Goal: Task Accomplishment & Management: Use online tool/utility

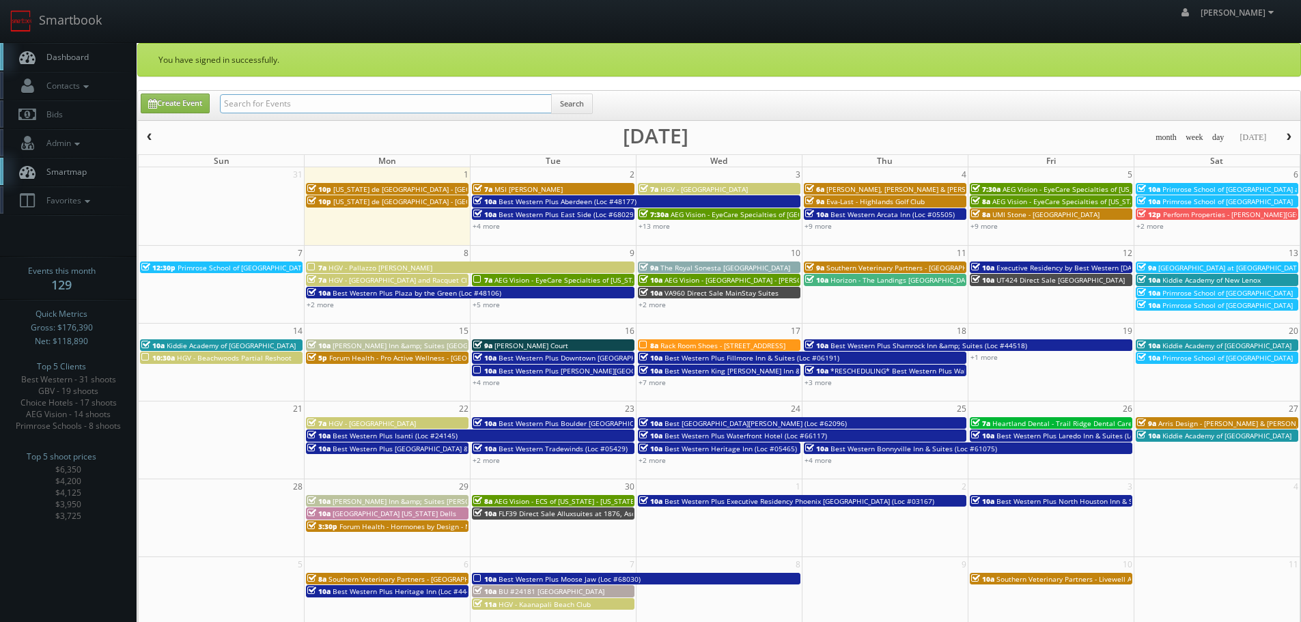
click at [314, 104] on input "text" at bounding box center [386, 103] width 332 height 19
paste input "Perform Properties"
type input "Perform Properties"
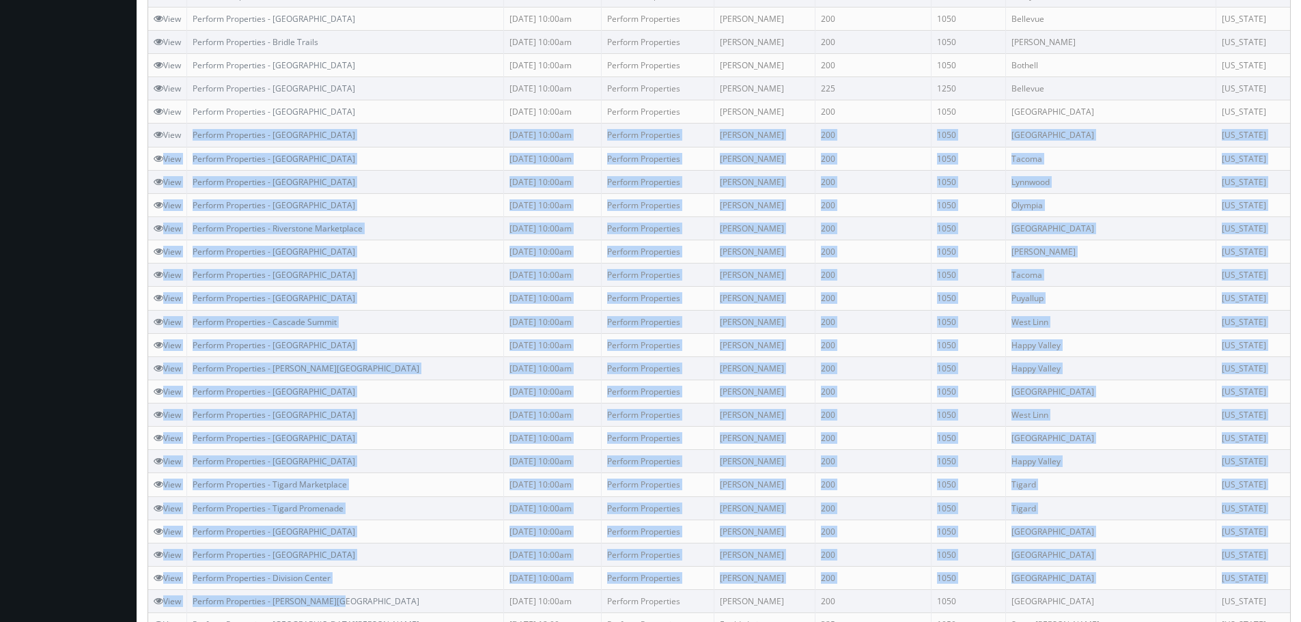
scroll to position [598, 0]
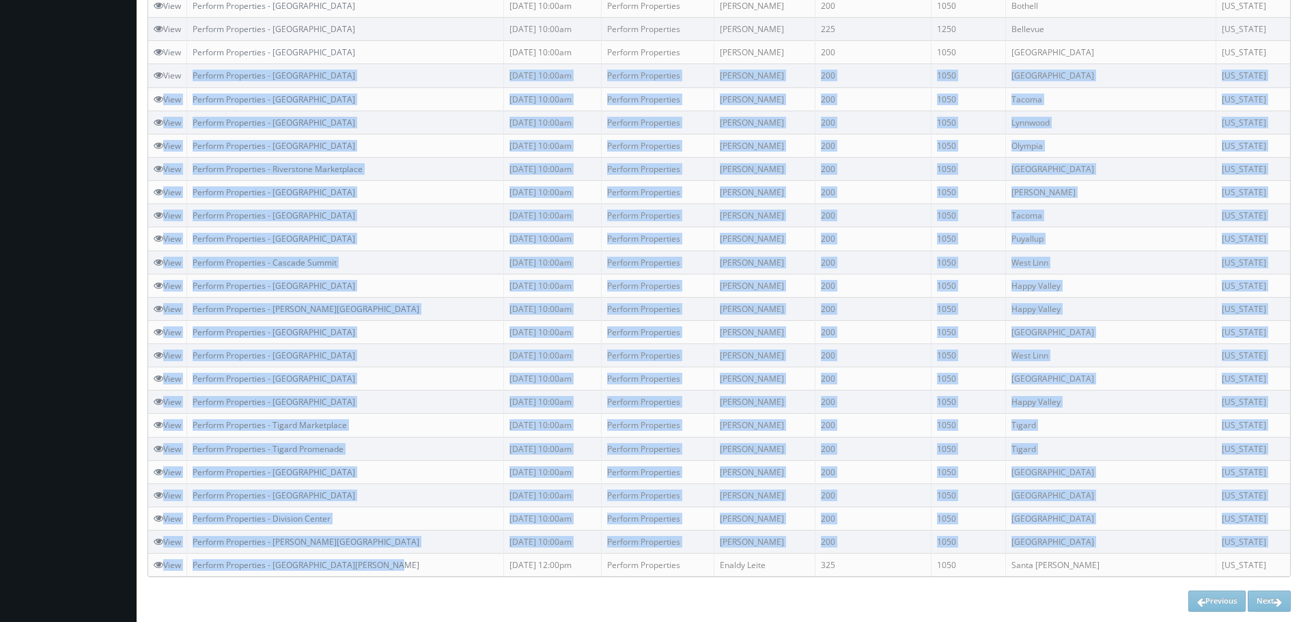
drag, startPoint x: 189, startPoint y: 140, endPoint x: 391, endPoint y: 571, distance: 476.4
click at [391, 571] on tbody "View Perform Properties - Jackson Square 09/06/2025 12:00pm Perform Properties …" at bounding box center [719, 52] width 1142 height 1049
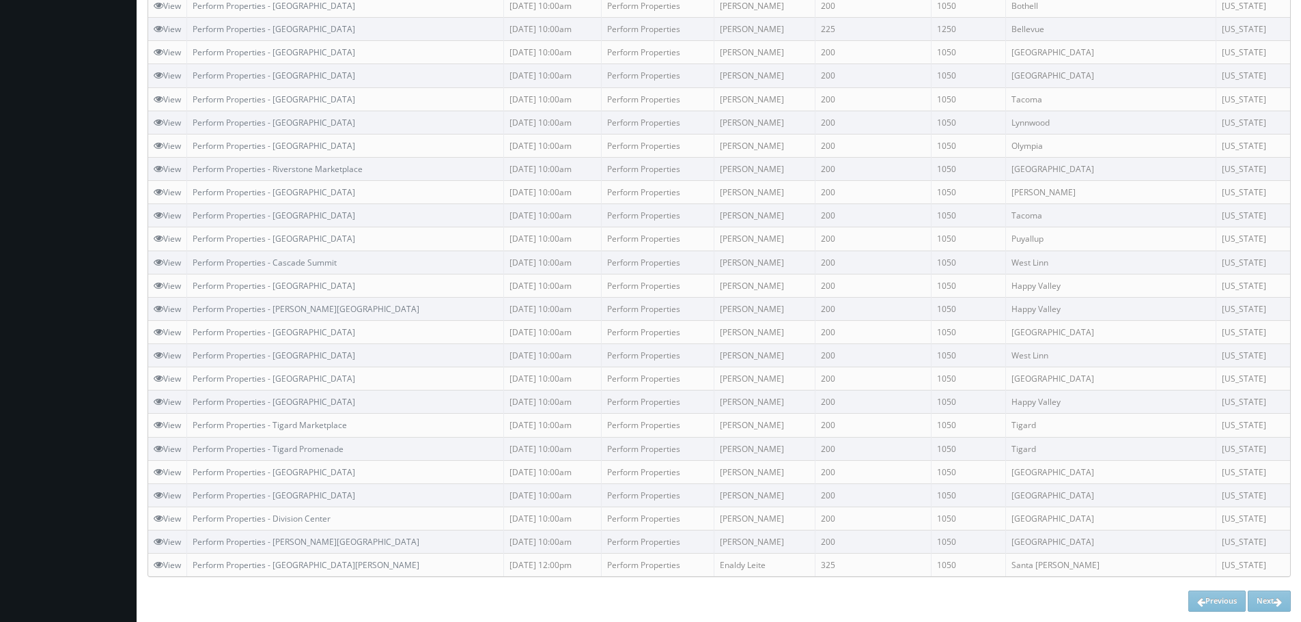
click at [559, 591] on div "Previous Next" at bounding box center [719, 601] width 1143 height 20
click at [1273, 599] on div "Previous Next" at bounding box center [719, 601] width 1143 height 20
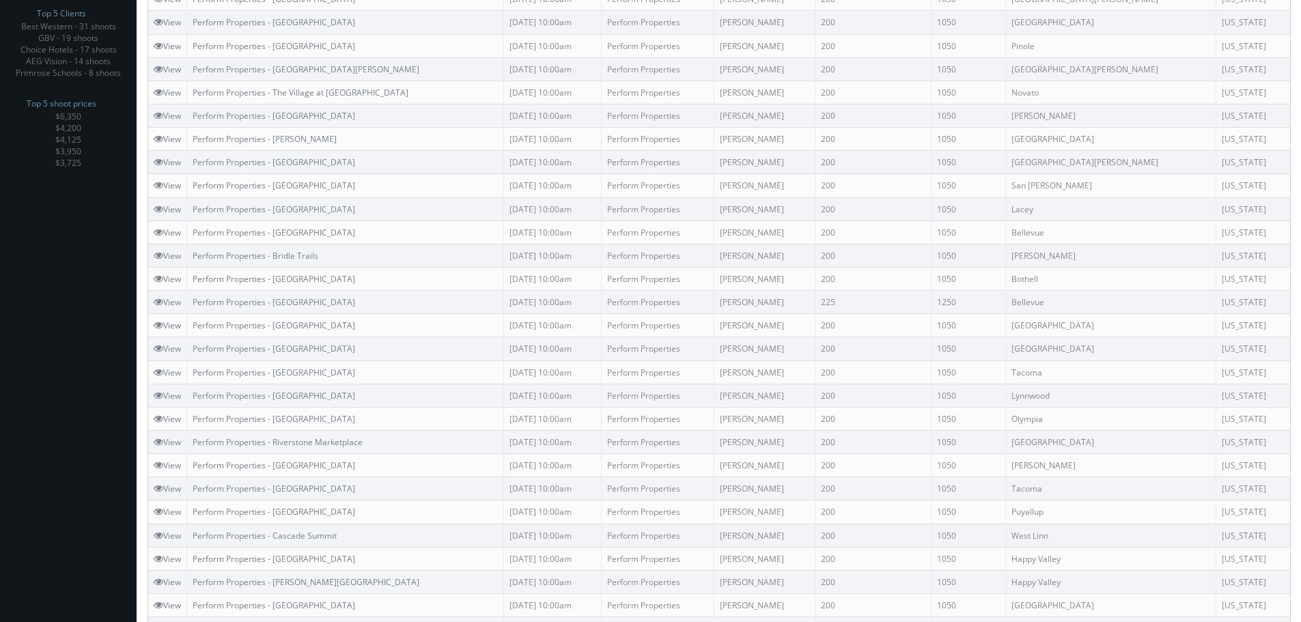
scroll to position [0, 0]
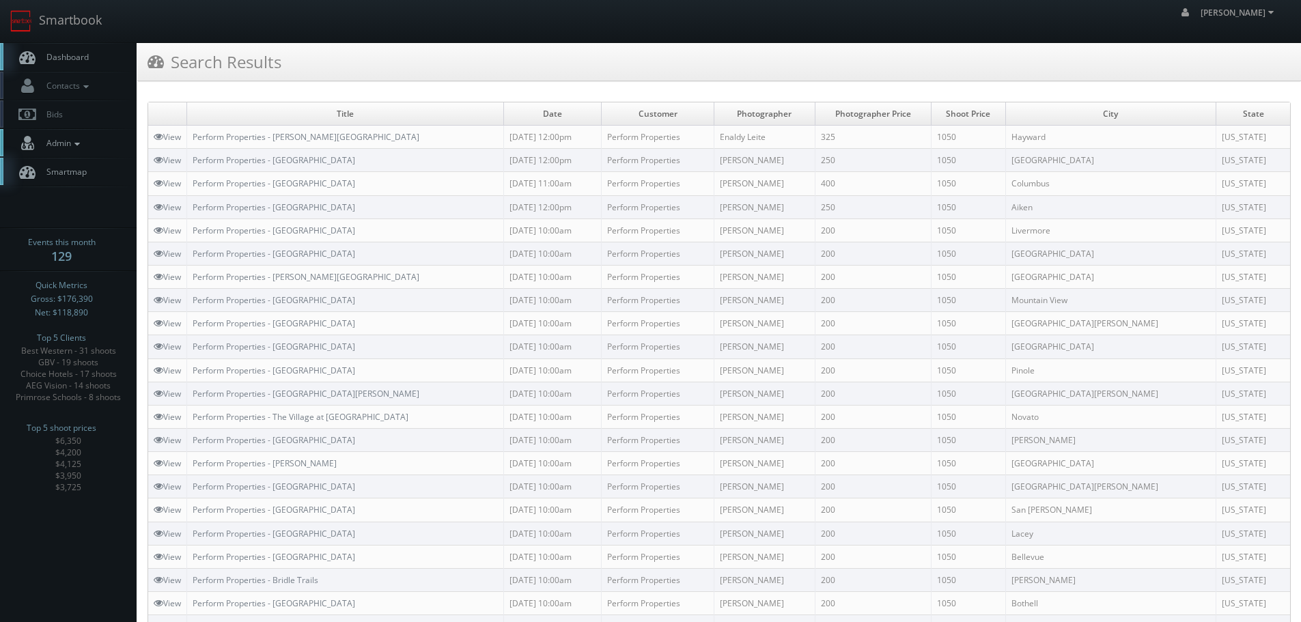
click at [87, 135] on link "Admin" at bounding box center [68, 143] width 137 height 28
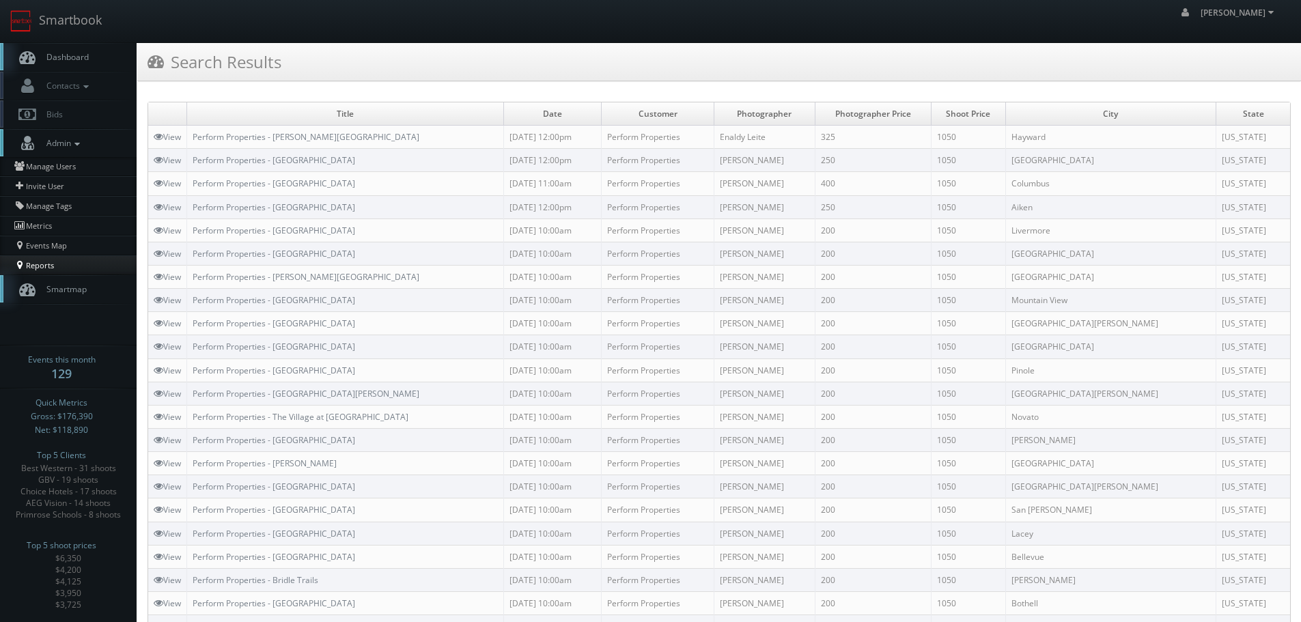
click at [51, 270] on link "Reports" at bounding box center [68, 264] width 137 height 19
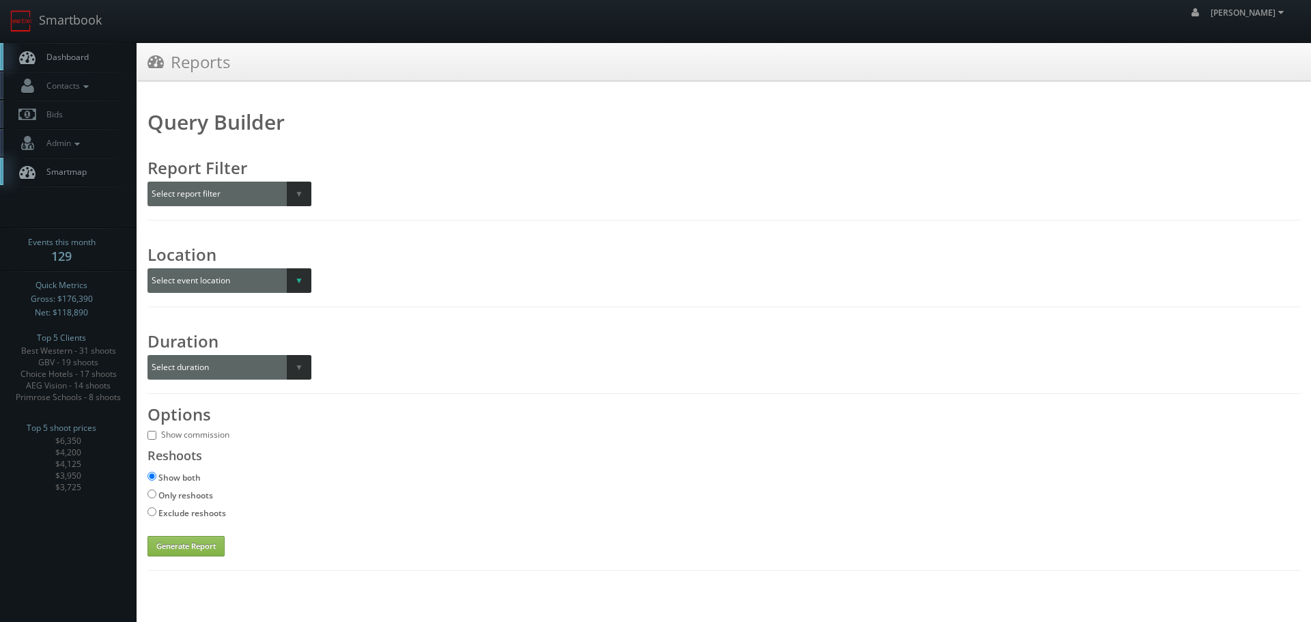
click at [302, 287] on select "Select event location City State Region" at bounding box center [230, 280] width 164 height 25
click at [302, 286] on select "Select event location City State Region" at bounding box center [230, 280] width 164 height 25
click at [296, 197] on select "Select report filter Photographer Customer Customer Category Scheduler" at bounding box center [230, 194] width 164 height 25
select select "customer"
click at [148, 182] on select "Select report filter Photographer Customer Customer Category Scheduler" at bounding box center [230, 194] width 164 height 25
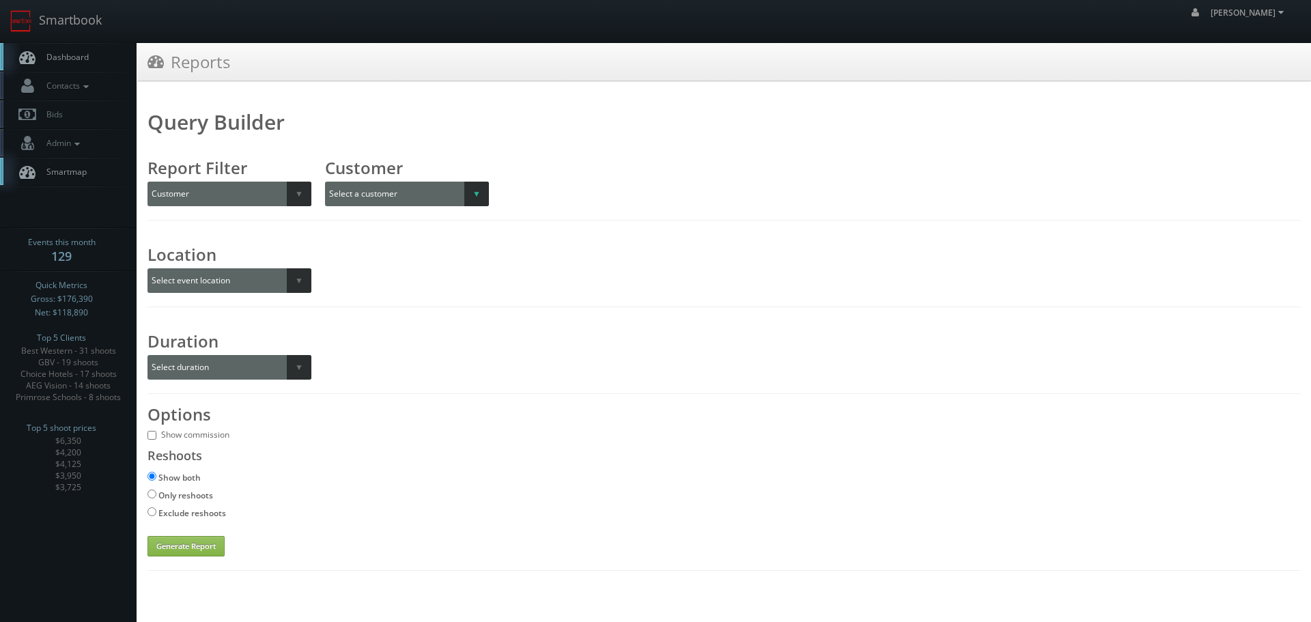
click at [372, 190] on select "Select a customer All _juzten_Walmart Abbey Carpet Abbey Carpet Able Eyes ACC A…" at bounding box center [418, 194] width 186 height 25
select select "1013"
click at [325, 182] on select "Select a customer All _juzten_Walmart Abbey Carpet Abbey Carpet Able Eyes ACC A…" at bounding box center [418, 194] width 186 height 25
click at [432, 346] on div "Duration Select duration Specific year and/or month Month over Month Year over …" at bounding box center [725, 350] width 1154 height 59
click at [221, 543] on button "Generate Report" at bounding box center [186, 546] width 77 height 20
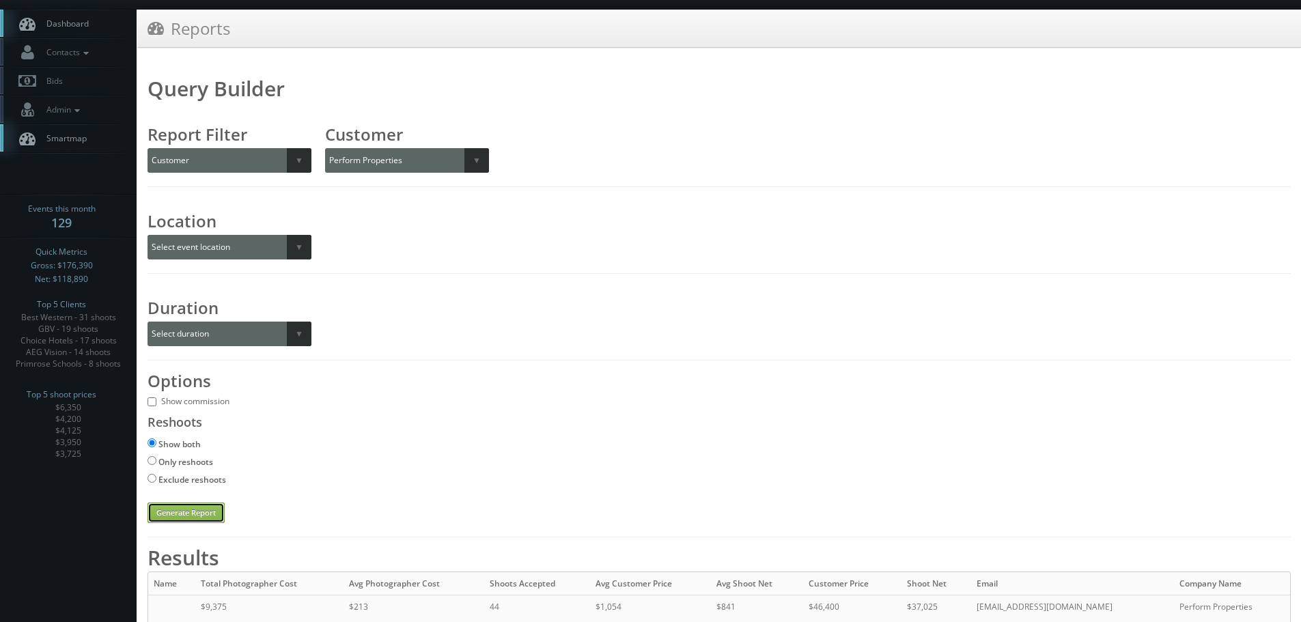
scroll to position [88, 0]
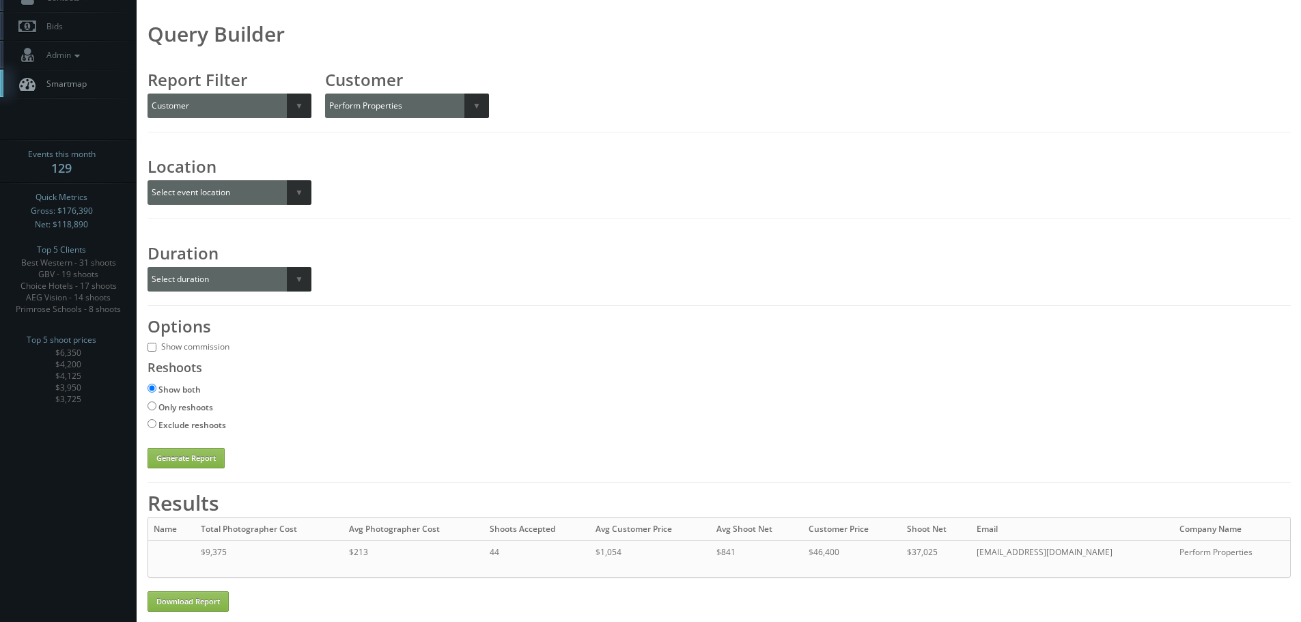
click at [911, 341] on div "Show commission" at bounding box center [719, 347] width 1143 height 14
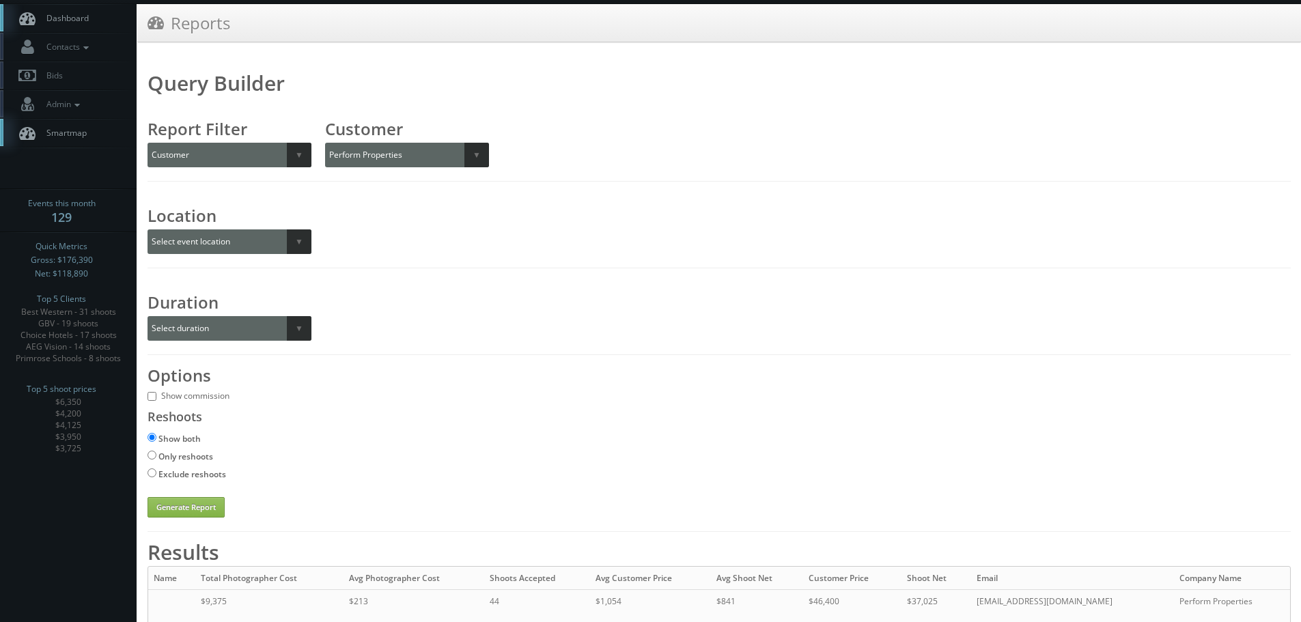
scroll to position [0, 0]
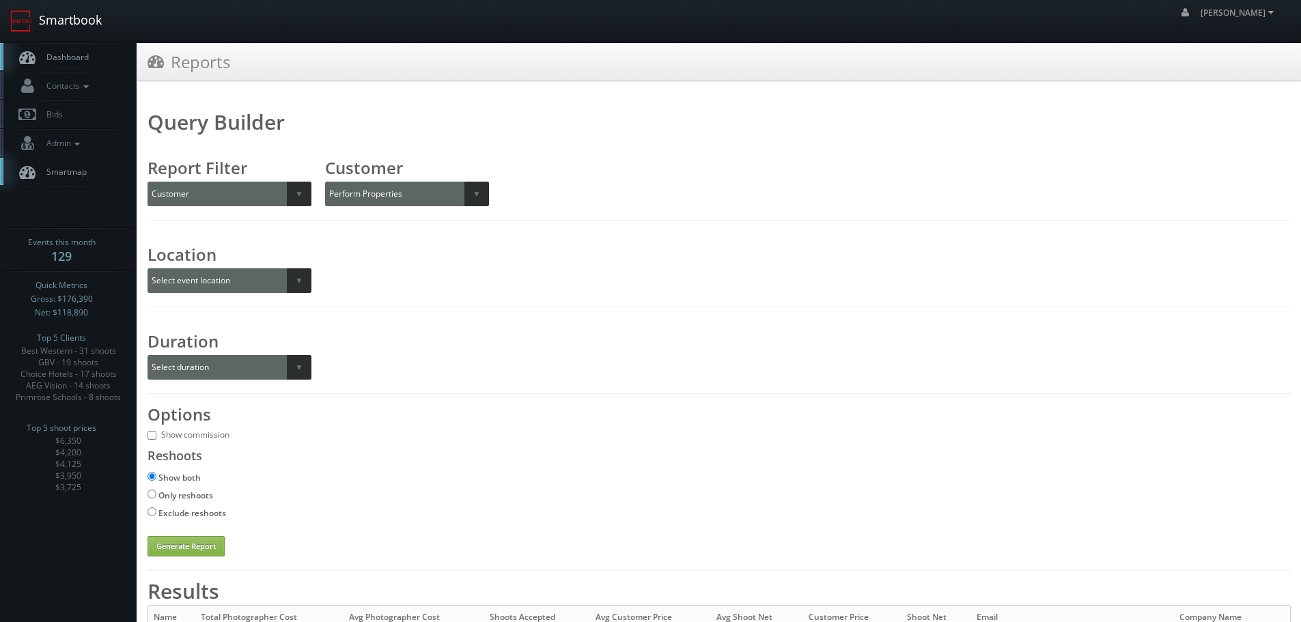
click at [74, 27] on link "Smartbook" at bounding box center [56, 21] width 112 height 42
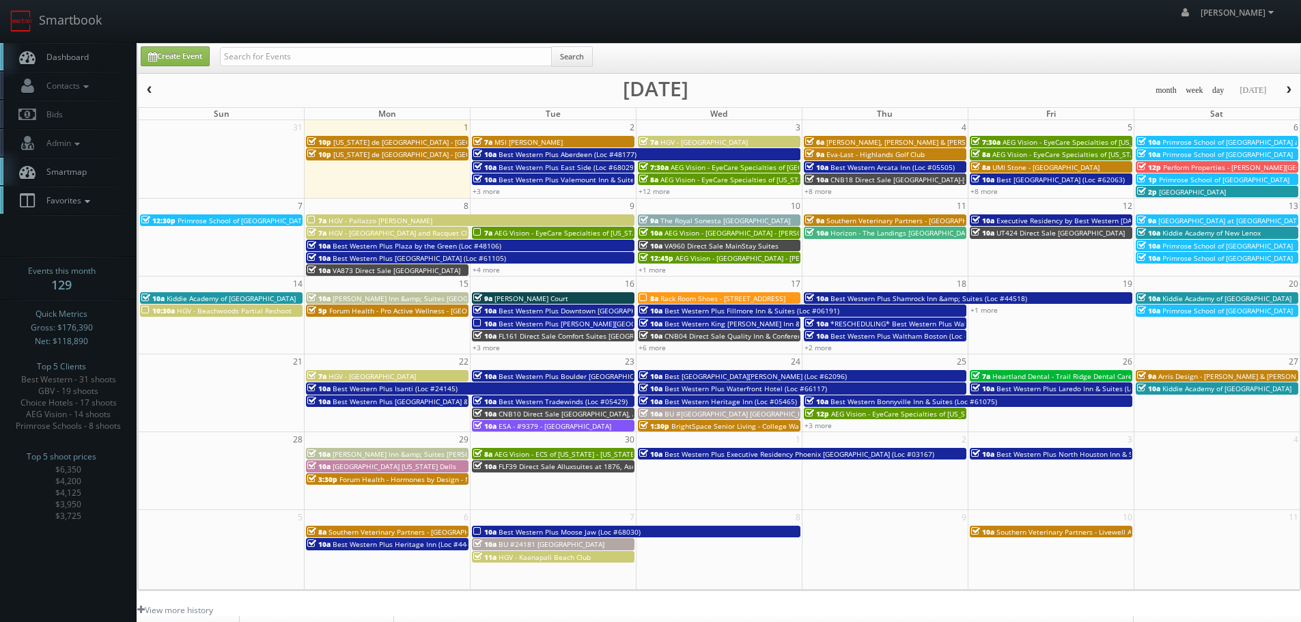
click at [92, 198] on icon at bounding box center [87, 202] width 12 height 10
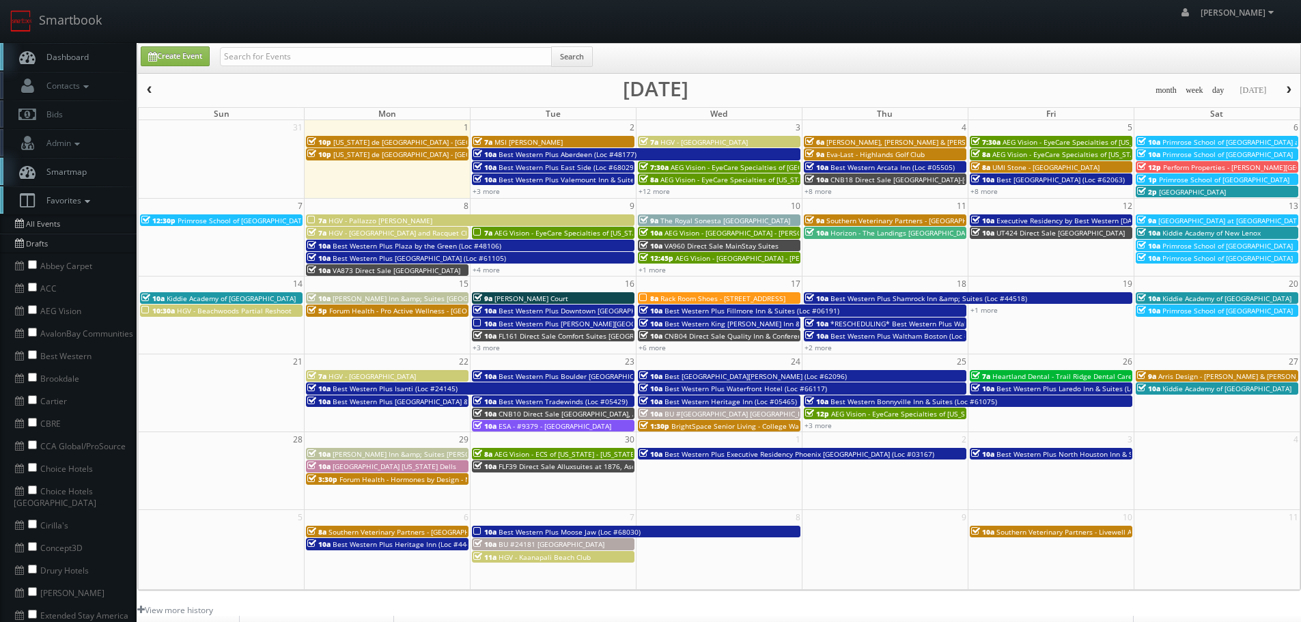
drag, startPoint x: 89, startPoint y: 211, endPoint x: 89, endPoint y: 195, distance: 16.4
click at [89, 210] on link "Favorites" at bounding box center [68, 200] width 137 height 28
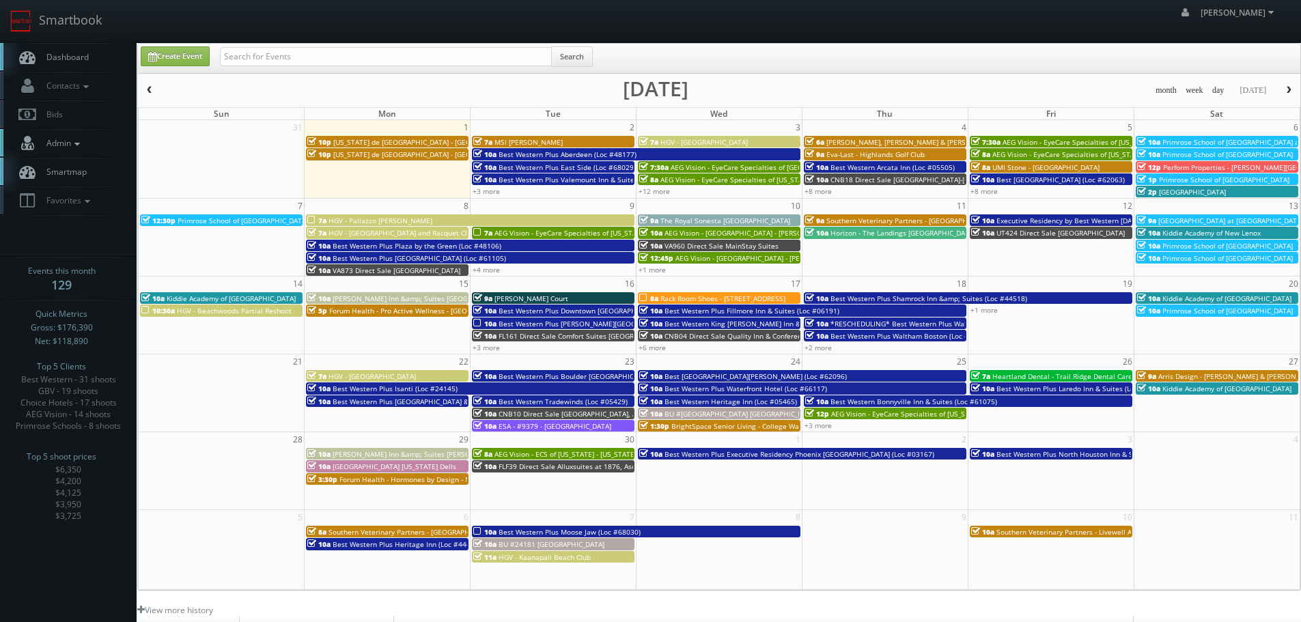
click at [82, 143] on icon at bounding box center [77, 144] width 12 height 10
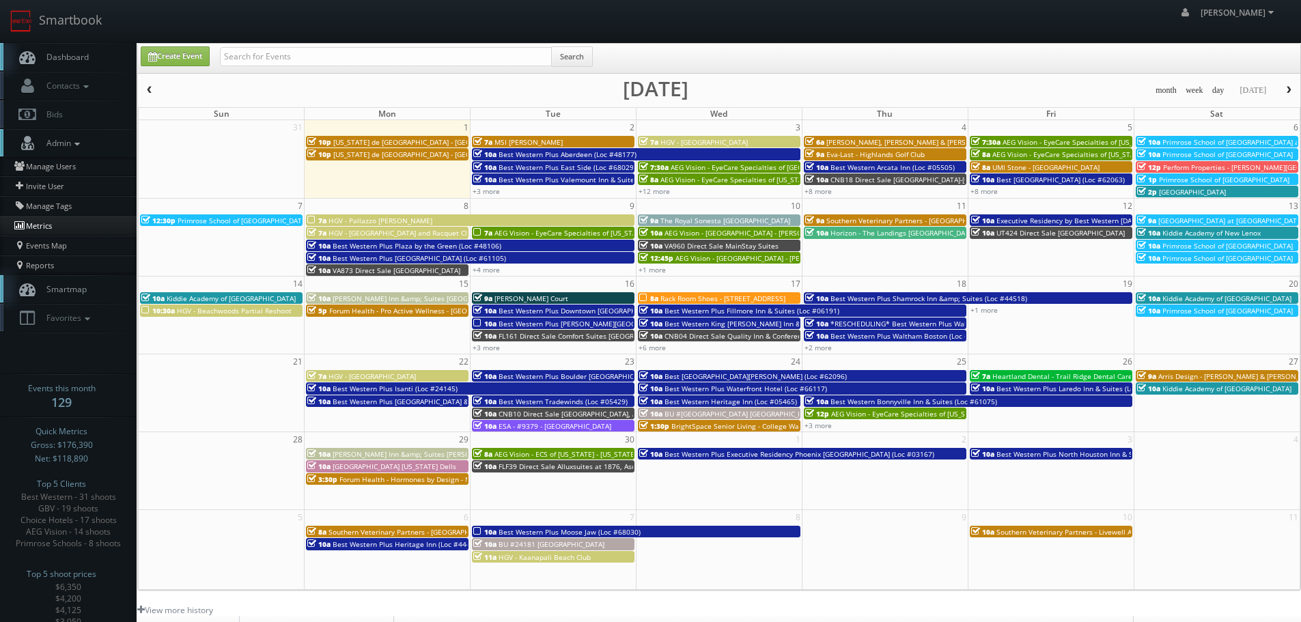
click at [49, 218] on link "Metrics" at bounding box center [68, 226] width 137 height 20
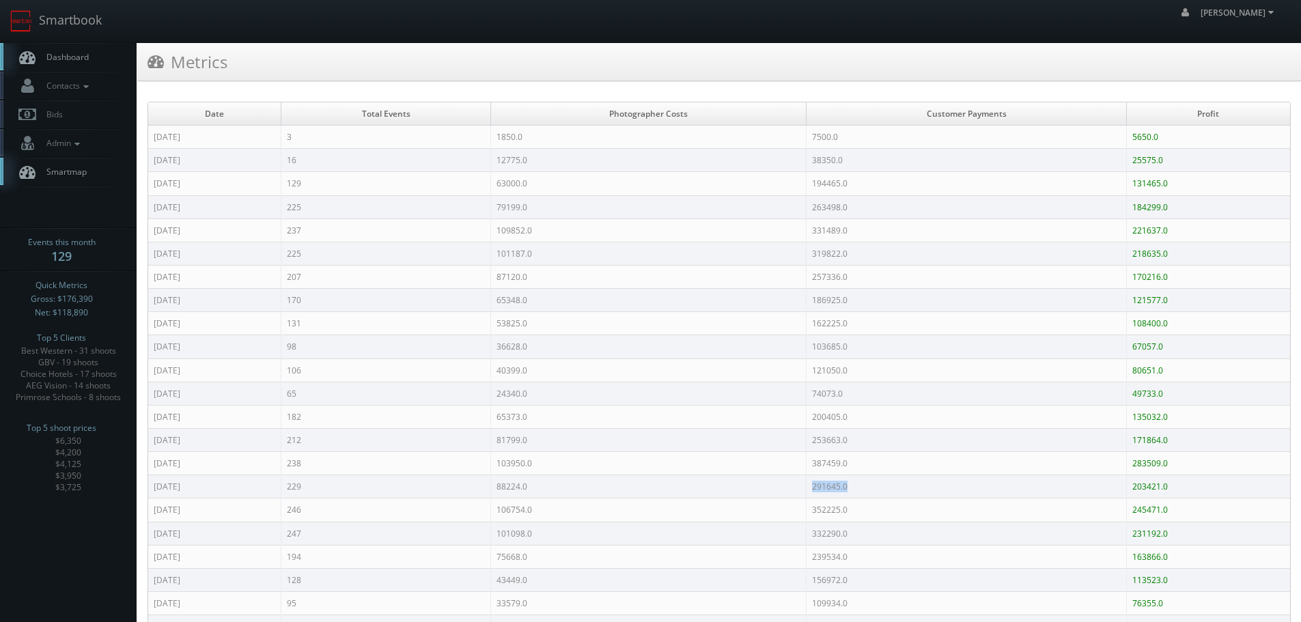
drag, startPoint x: 867, startPoint y: 487, endPoint x: 824, endPoint y: 486, distance: 42.4
click at [824, 486] on td "291645.0" at bounding box center [967, 486] width 320 height 23
click at [81, 154] on link "Admin" at bounding box center [68, 143] width 137 height 28
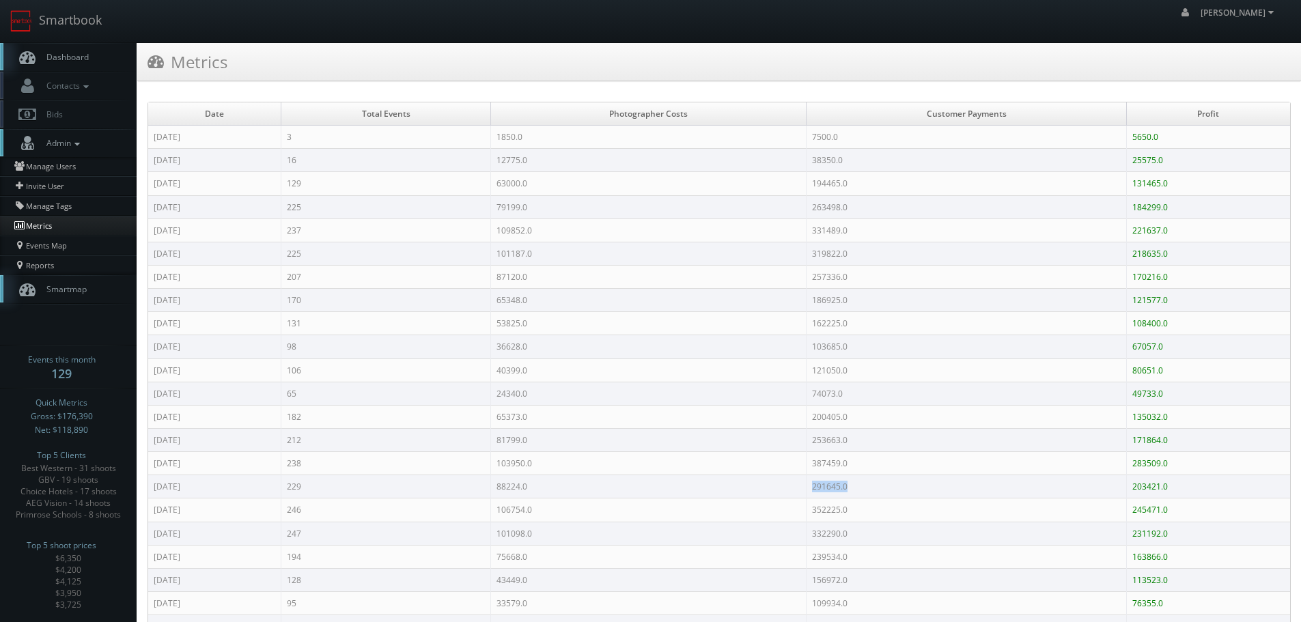
click at [60, 235] on link "Metrics" at bounding box center [68, 226] width 137 height 20
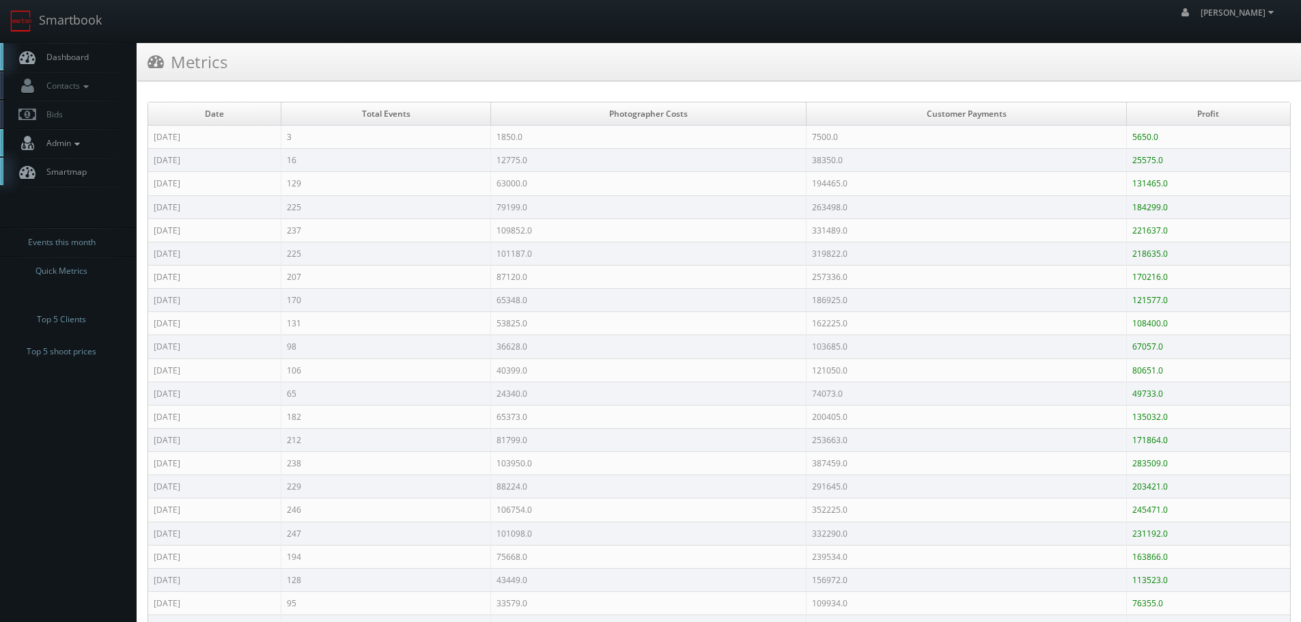
click at [68, 147] on span "Admin" at bounding box center [62, 143] width 44 height 12
click at [45, 269] on link "Reports" at bounding box center [68, 264] width 137 height 19
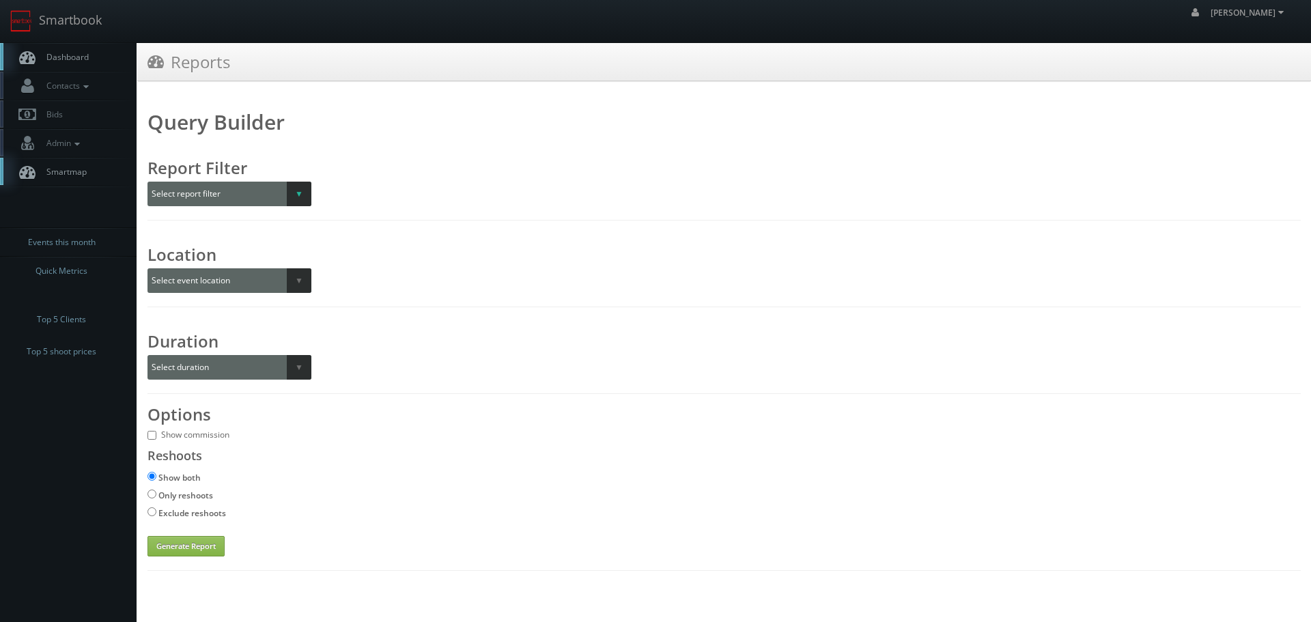
click at [269, 202] on select "Select report filter Photographer Customer Customer Category Scheduler" at bounding box center [230, 194] width 164 height 25
select select "customer"
click at [148, 182] on select "Select report filter Photographer Customer Customer Category Scheduler" at bounding box center [230, 194] width 164 height 25
click at [417, 197] on select at bounding box center [407, 194] width 164 height 25
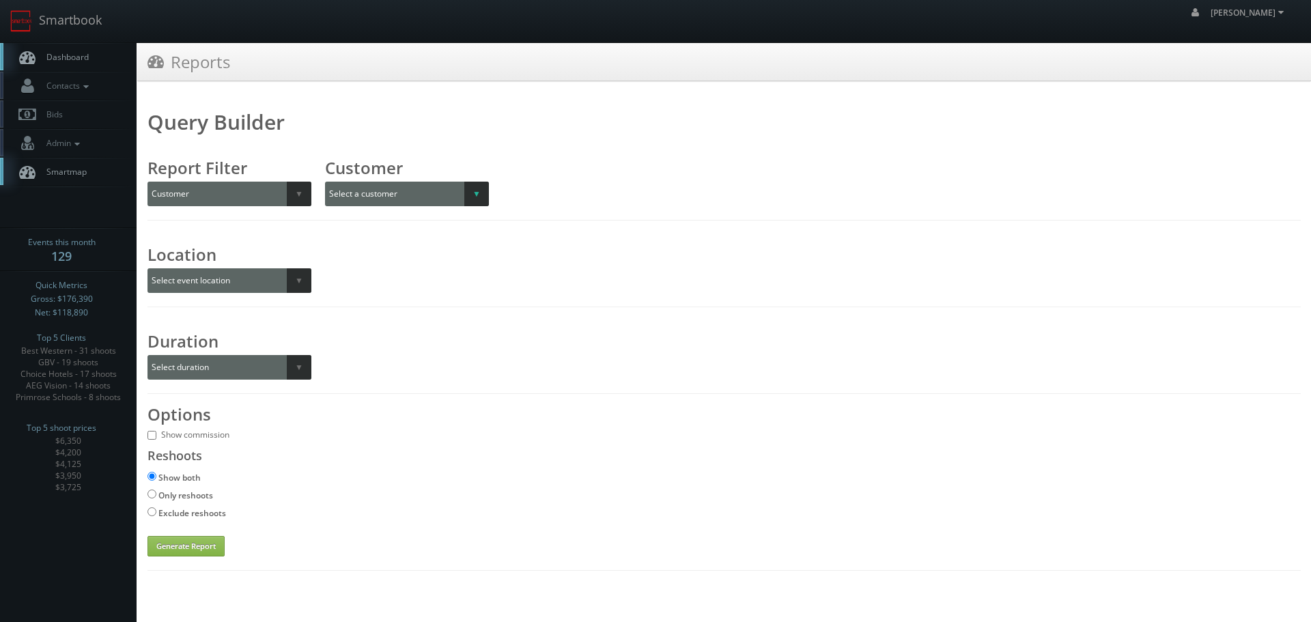
select select "620"
click at [325, 182] on select "Select a customer All _juzten_Walmart Abbey Carpet Abbey Carpet Able Eyes ACC A…" at bounding box center [418, 194] width 186 height 25
click at [258, 370] on select "Select duration Specific year and/or month Month over Month Year over Year" at bounding box center [230, 367] width 164 height 25
select select "year_over_year"
click at [148, 355] on select "Select duration Specific year and/or month Month over Month Year over Year" at bounding box center [230, 367] width 164 height 25
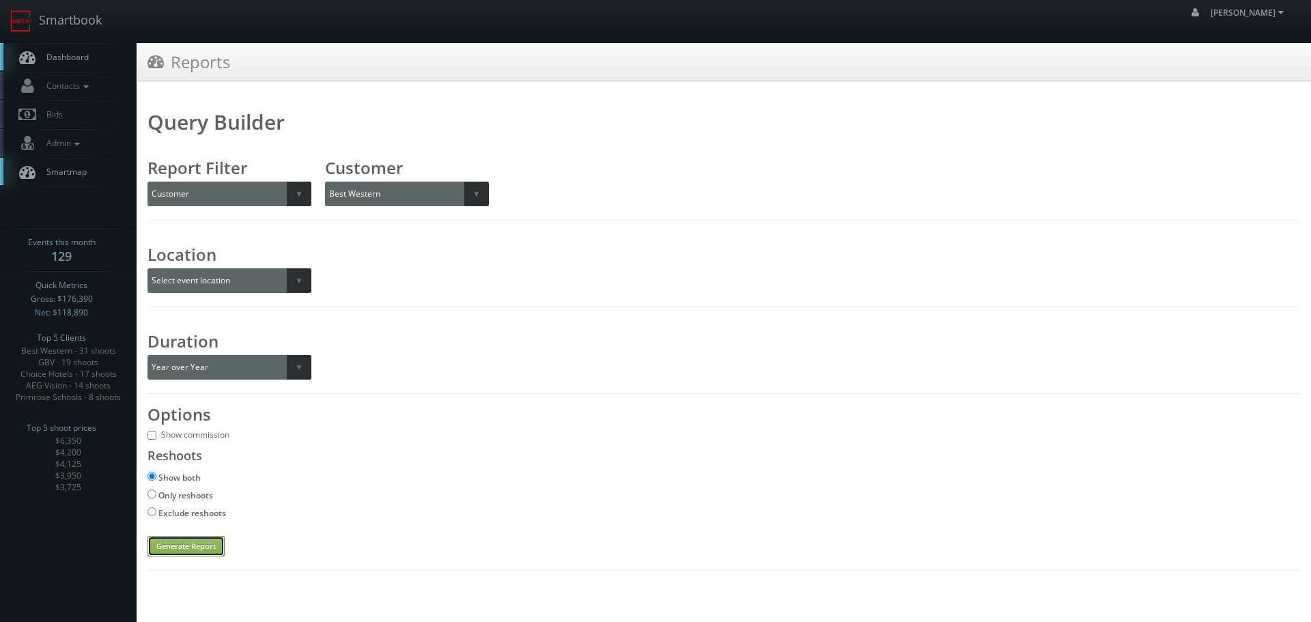
click at [197, 544] on button "Generate Report" at bounding box center [186, 546] width 77 height 20
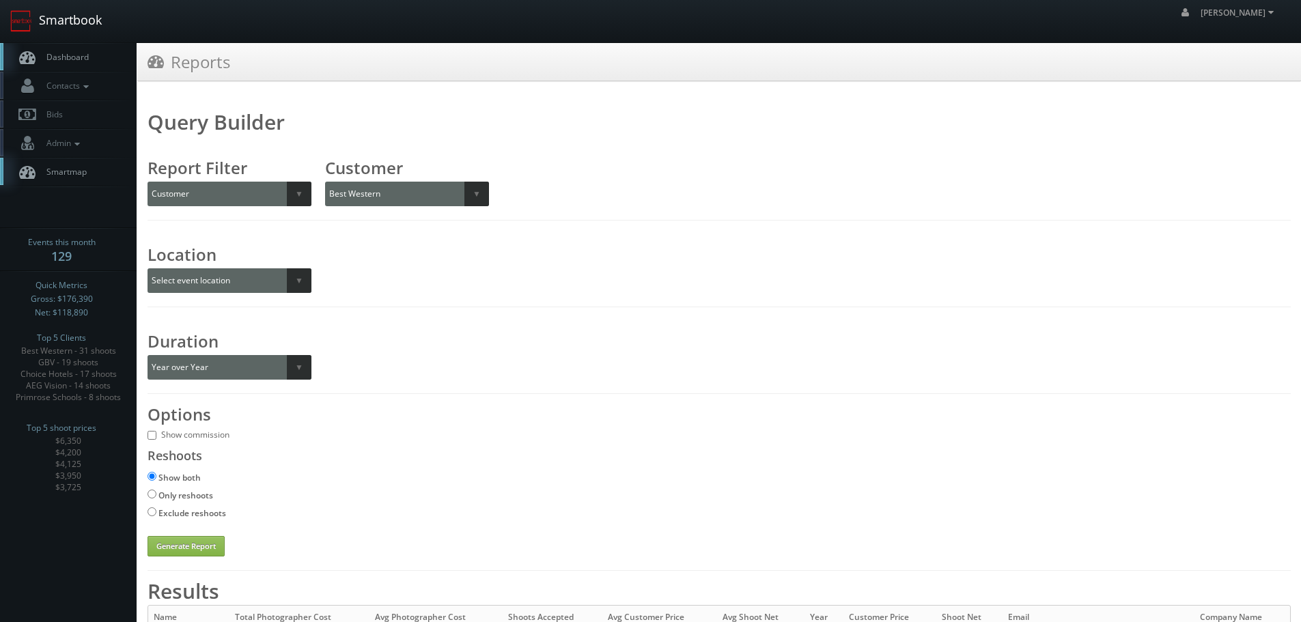
click at [103, 24] on link "Smartbook" at bounding box center [56, 21] width 112 height 42
